Goal: Find specific page/section: Find specific page/section

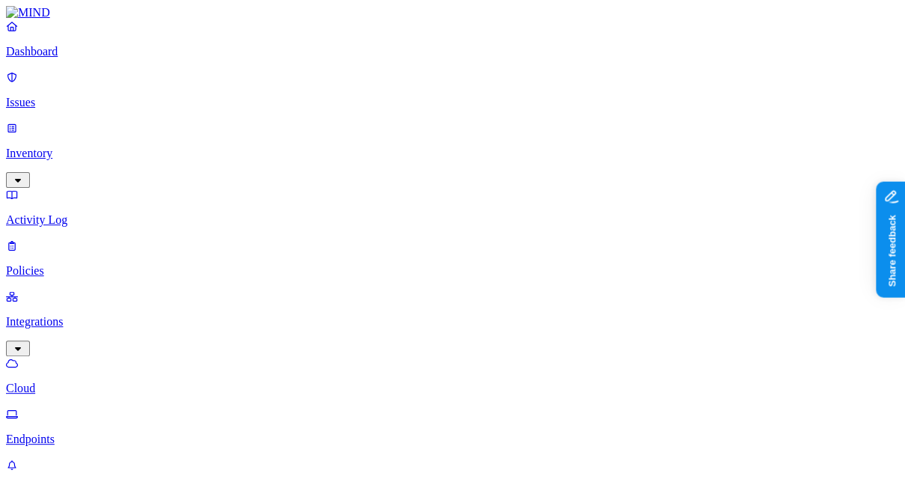
type input "ofir"
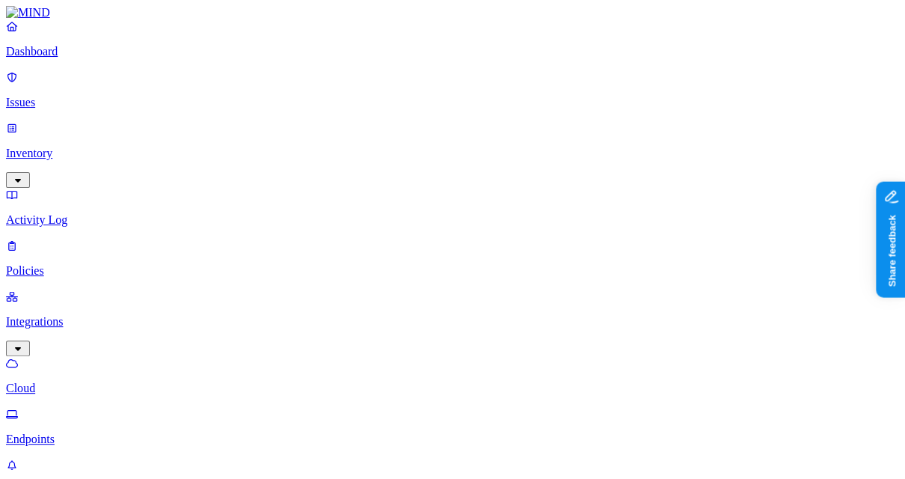
click at [115, 274] on nav "Dashboard Issues Inventory Activity Log Policies Integrations What's new 1 Sett…" at bounding box center [452, 232] width 893 height 426
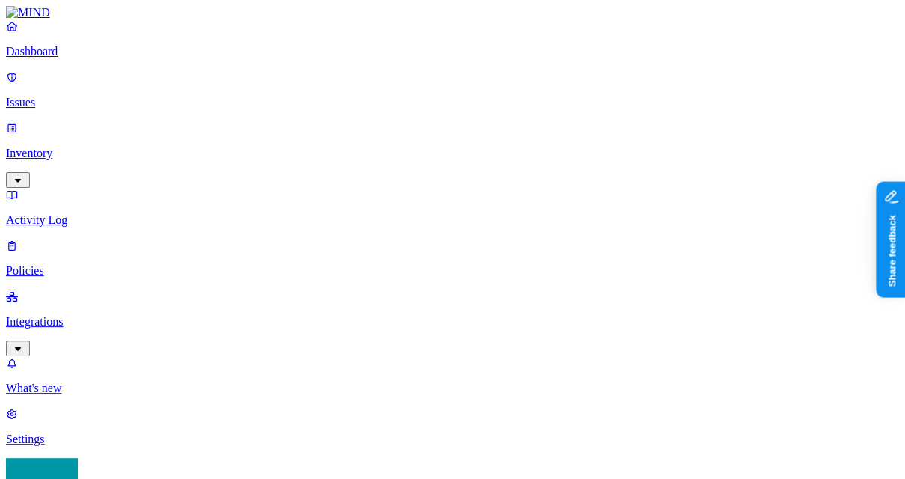
click at [100, 58] on p "Dashboard" at bounding box center [452, 51] width 893 height 13
click at [63, 387] on p "What's new" at bounding box center [452, 387] width 893 height 13
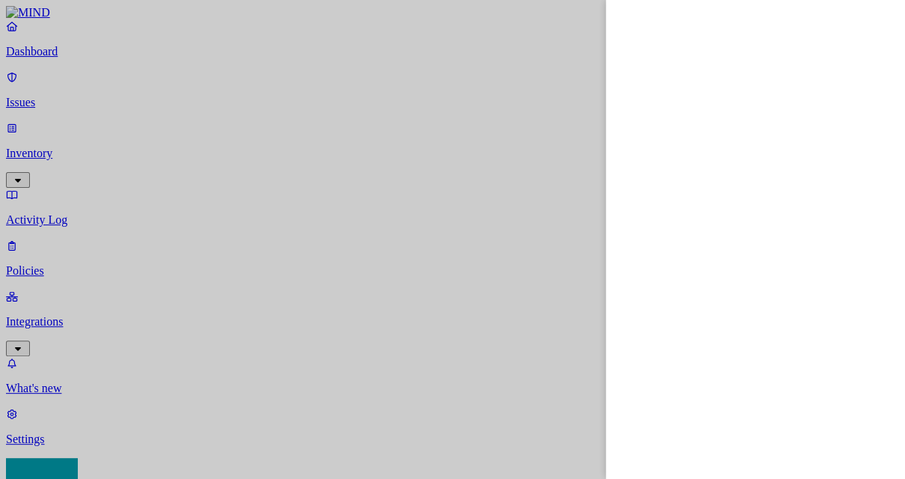
click at [496, 61] on div at bounding box center [452, 239] width 905 height 479
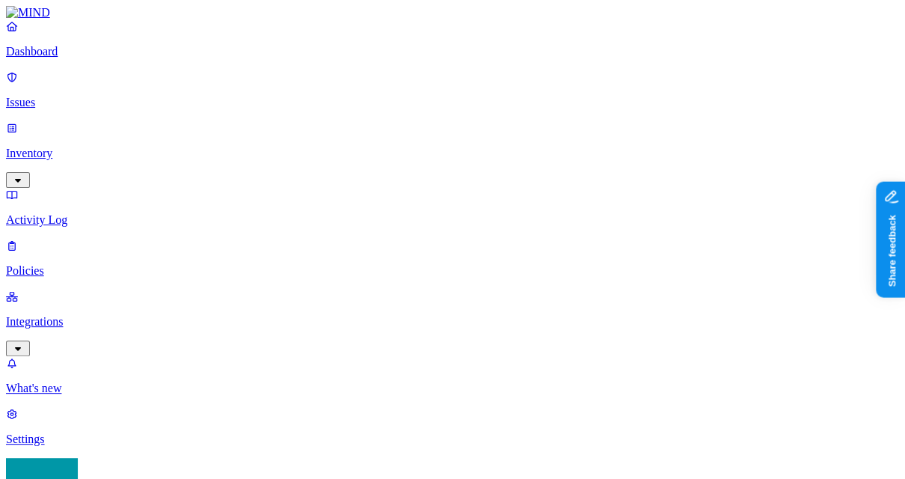
click at [71, 264] on p "Policies" at bounding box center [452, 270] width 893 height 13
click at [78, 315] on p "Integrations" at bounding box center [452, 321] width 893 height 13
click at [98, 432] on p "Endpoints" at bounding box center [452, 438] width 893 height 13
